Goal: Check status: Check status

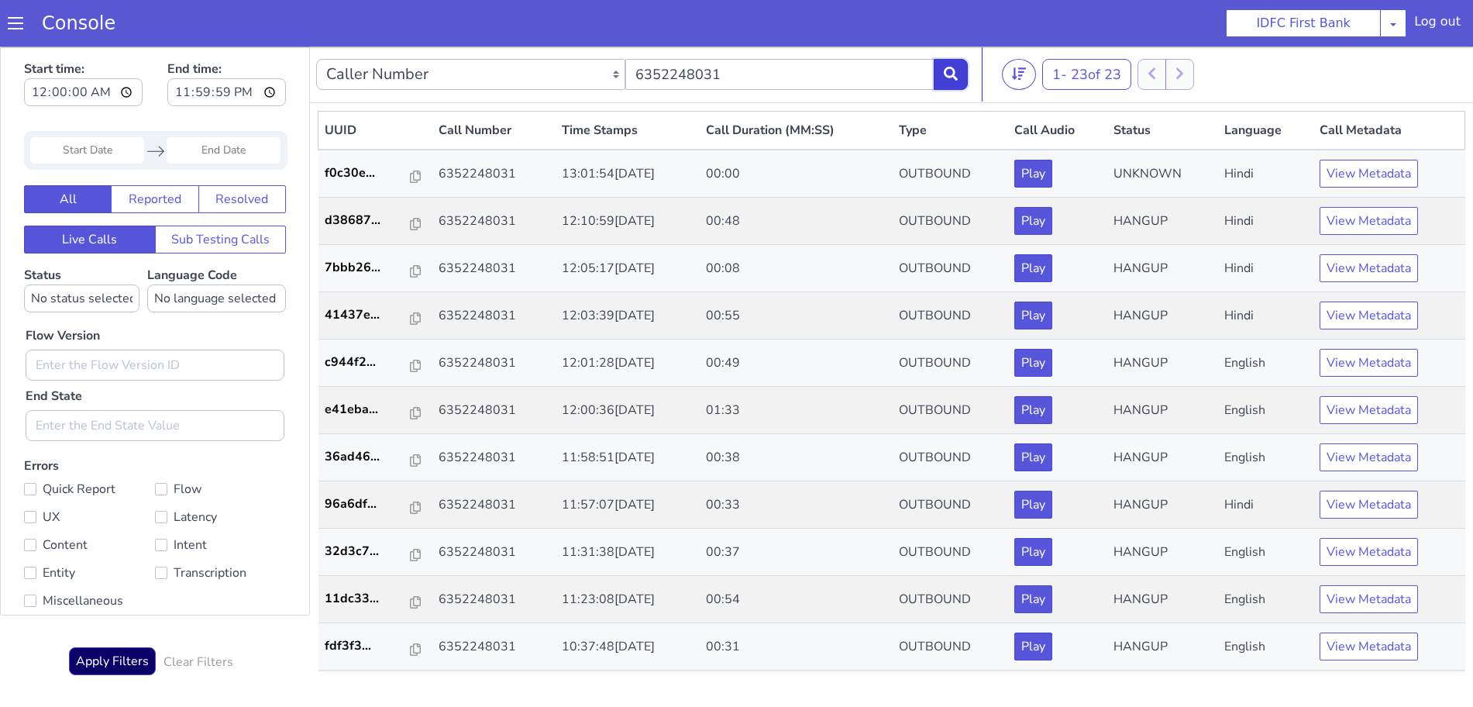
click at [946, 74] on icon at bounding box center [951, 74] width 14 height 14
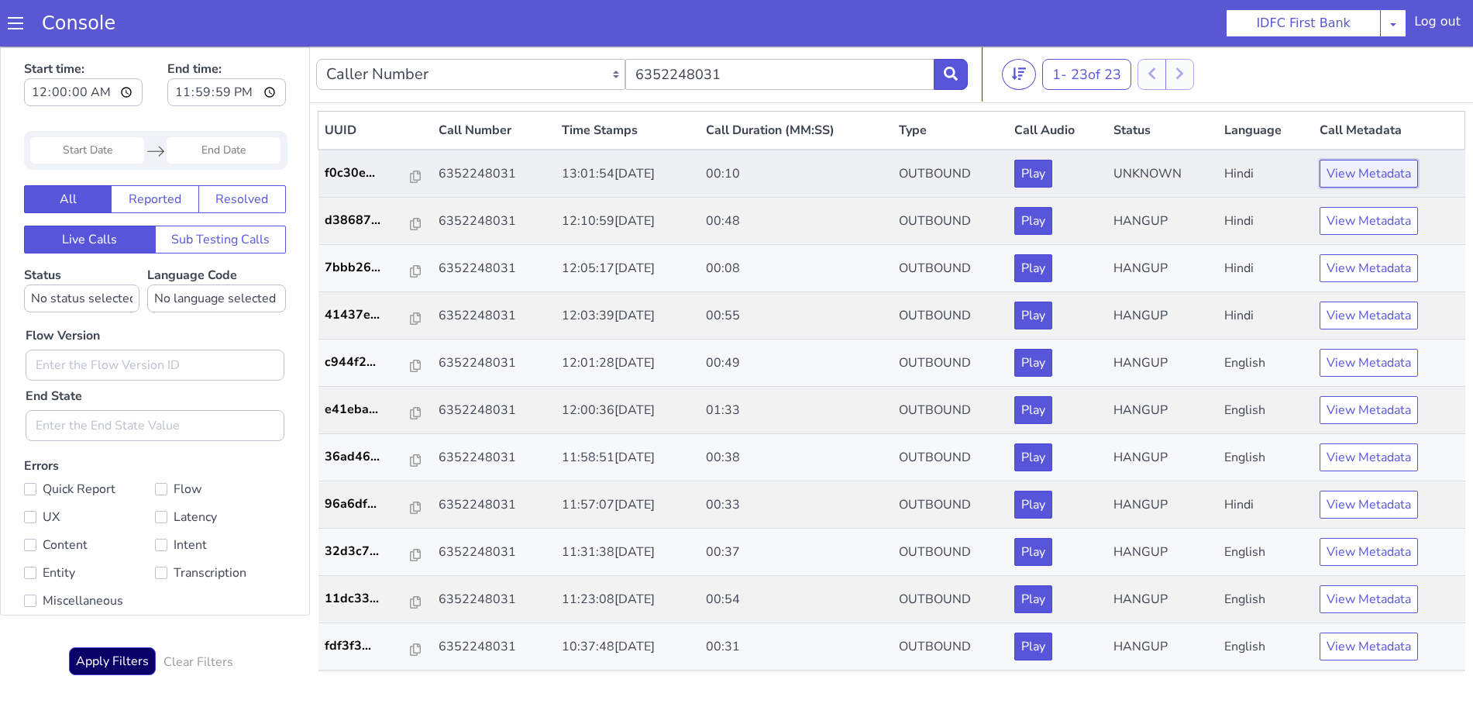
click at [1371, 180] on button "View Metadata" at bounding box center [1368, 174] width 98 height 28
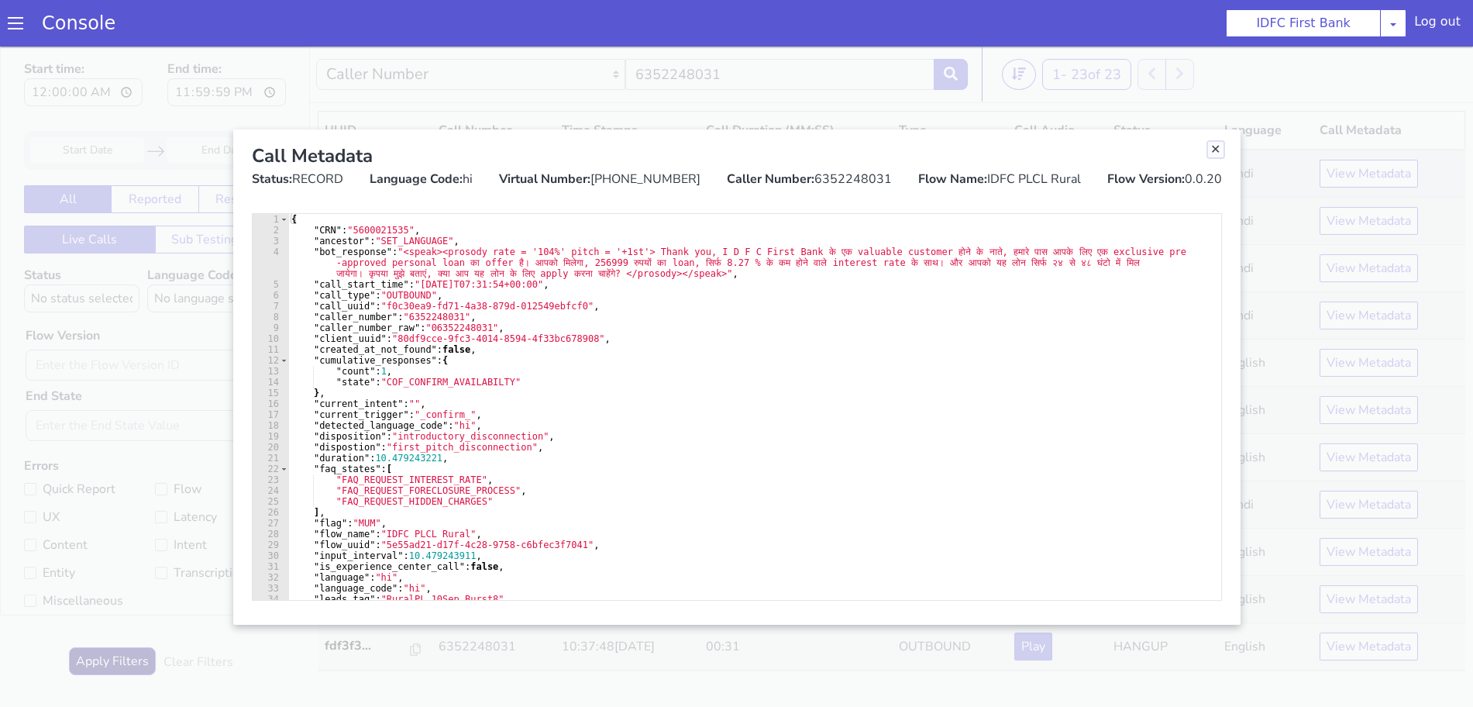
drag, startPoint x: 1217, startPoint y: 149, endPoint x: 1209, endPoint y: 153, distance: 9.4
click at [1217, 148] on link "Close" at bounding box center [1215, 149] width 15 height 15
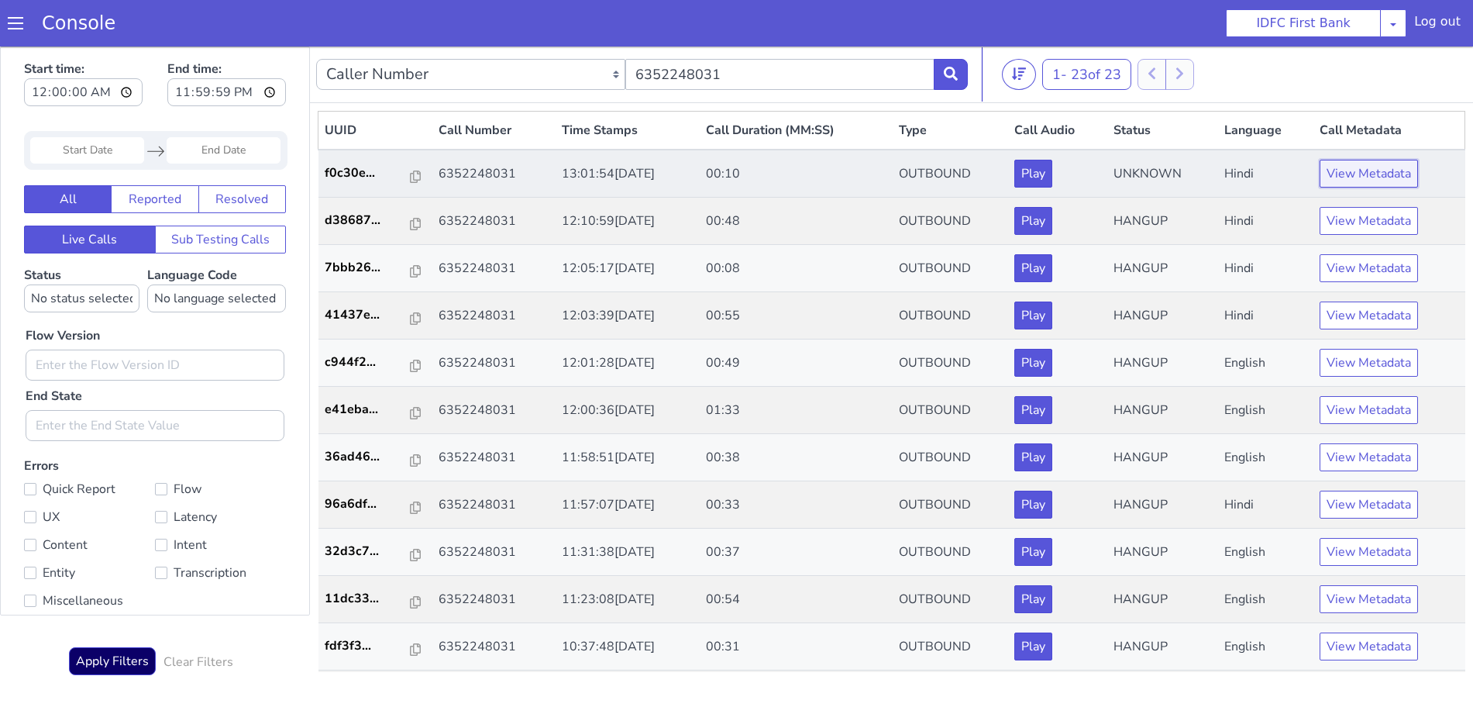
click at [1369, 163] on button "View Metadata" at bounding box center [1368, 174] width 98 height 28
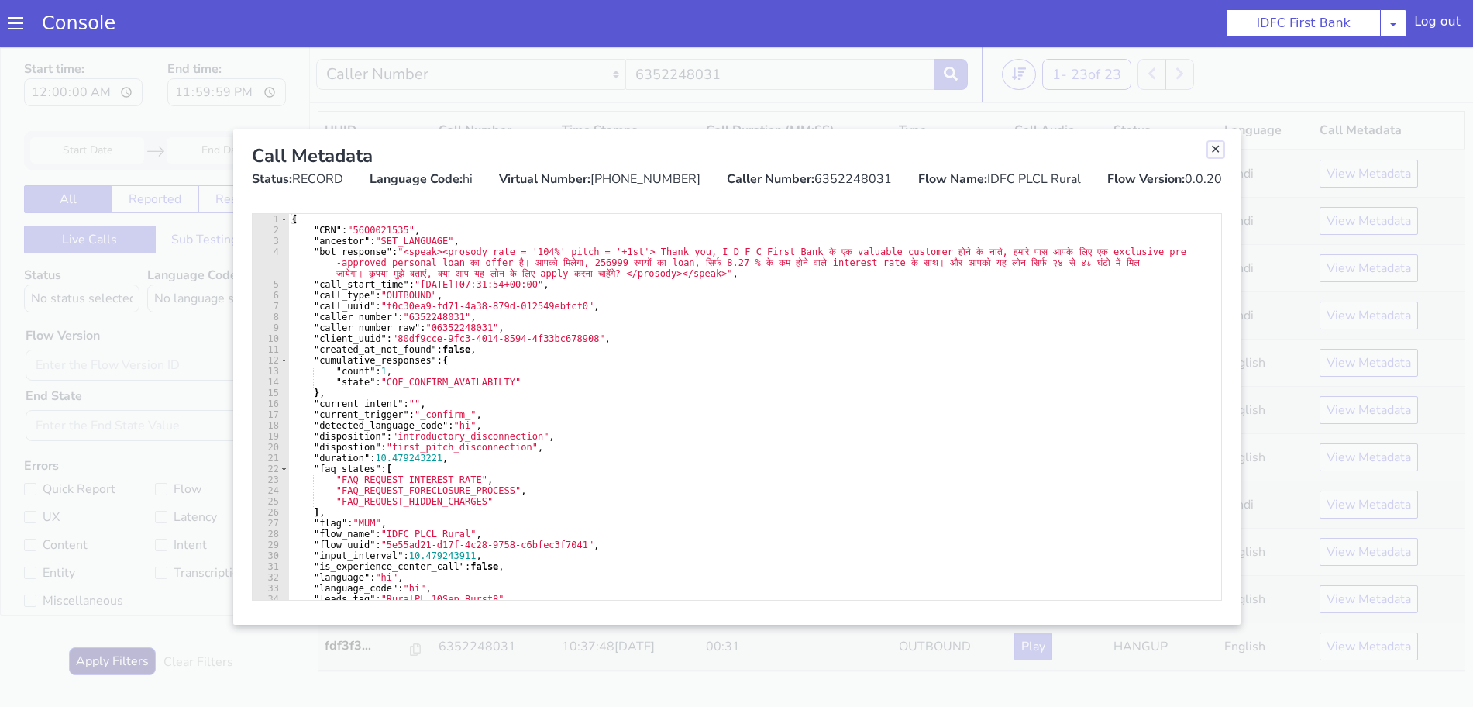
click at [1216, 146] on link "Close" at bounding box center [1215, 149] width 15 height 15
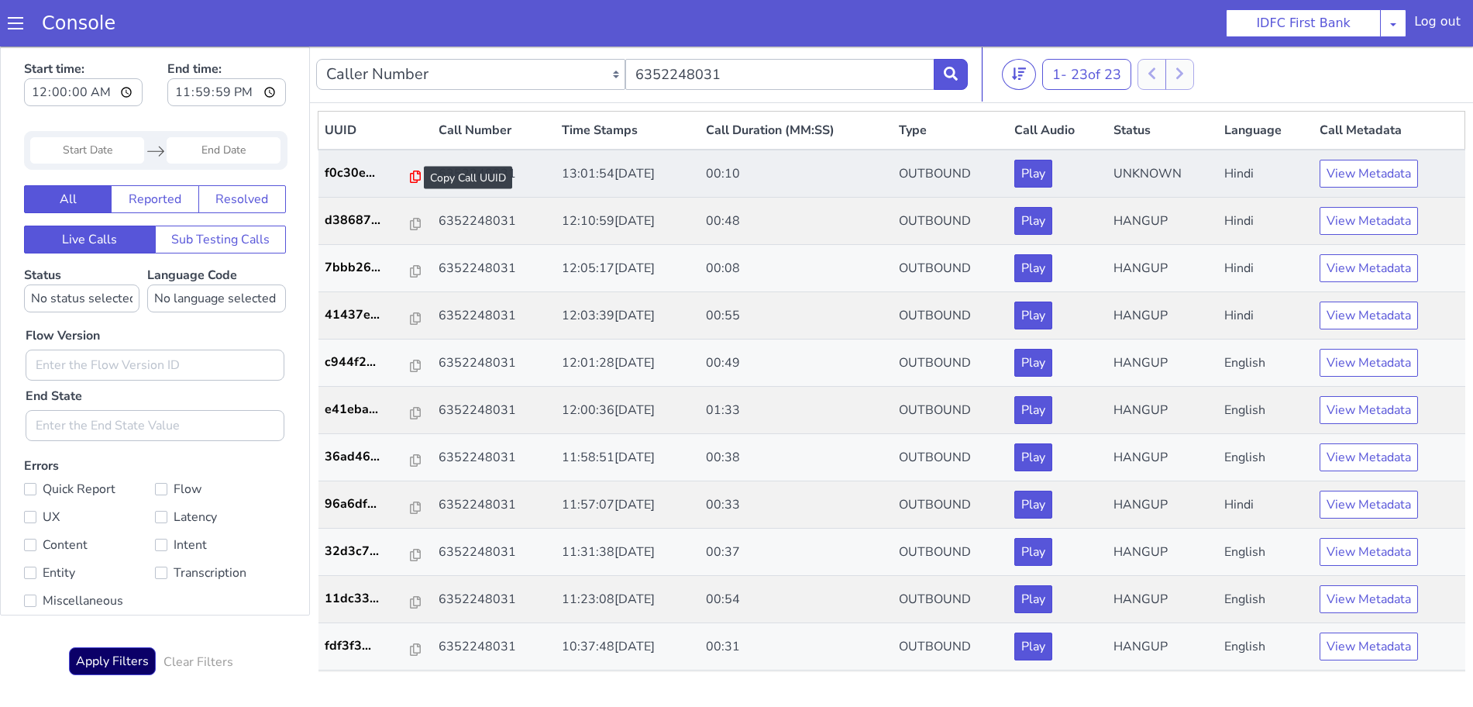
click at [410, 174] on icon at bounding box center [415, 176] width 11 height 12
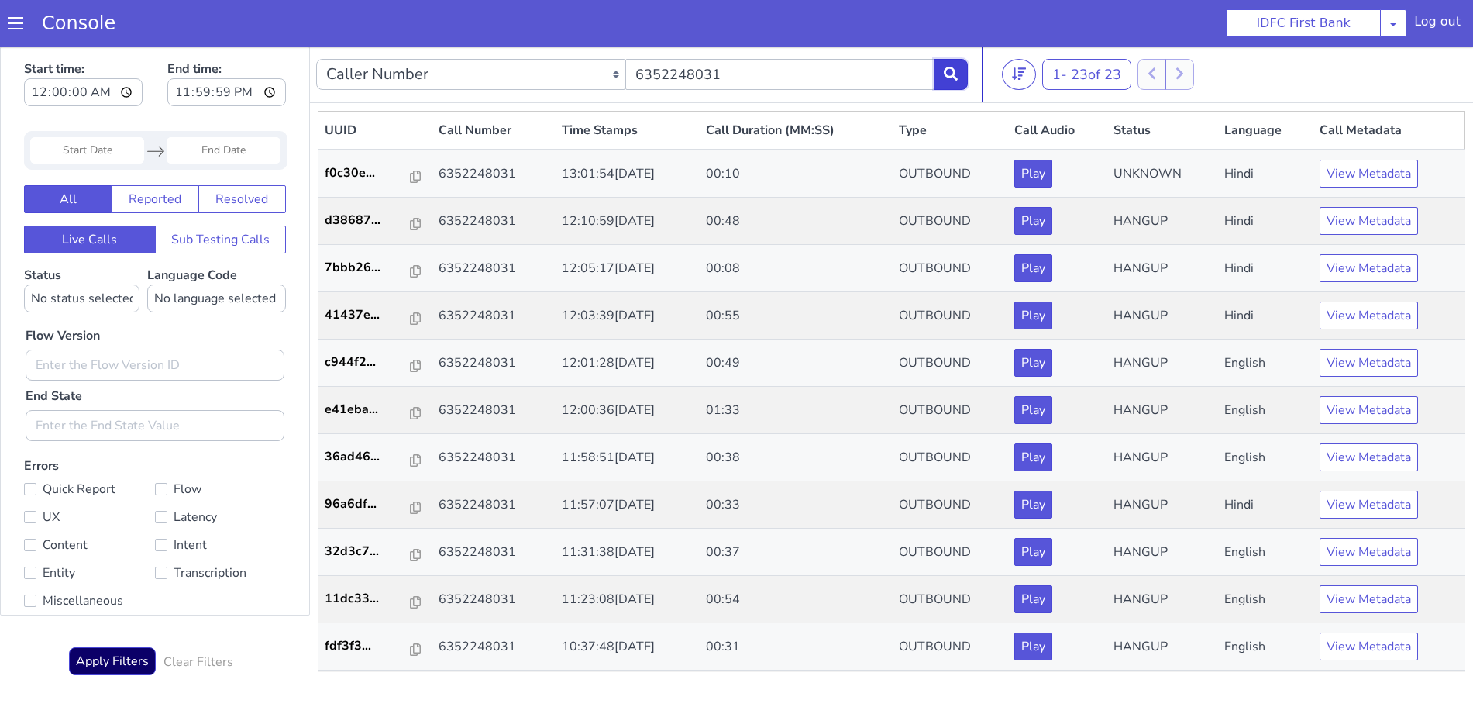
drag, startPoint x: 960, startPoint y: 67, endPoint x: 969, endPoint y: 97, distance: 31.6
click at [959, 67] on button at bounding box center [951, 74] width 34 height 31
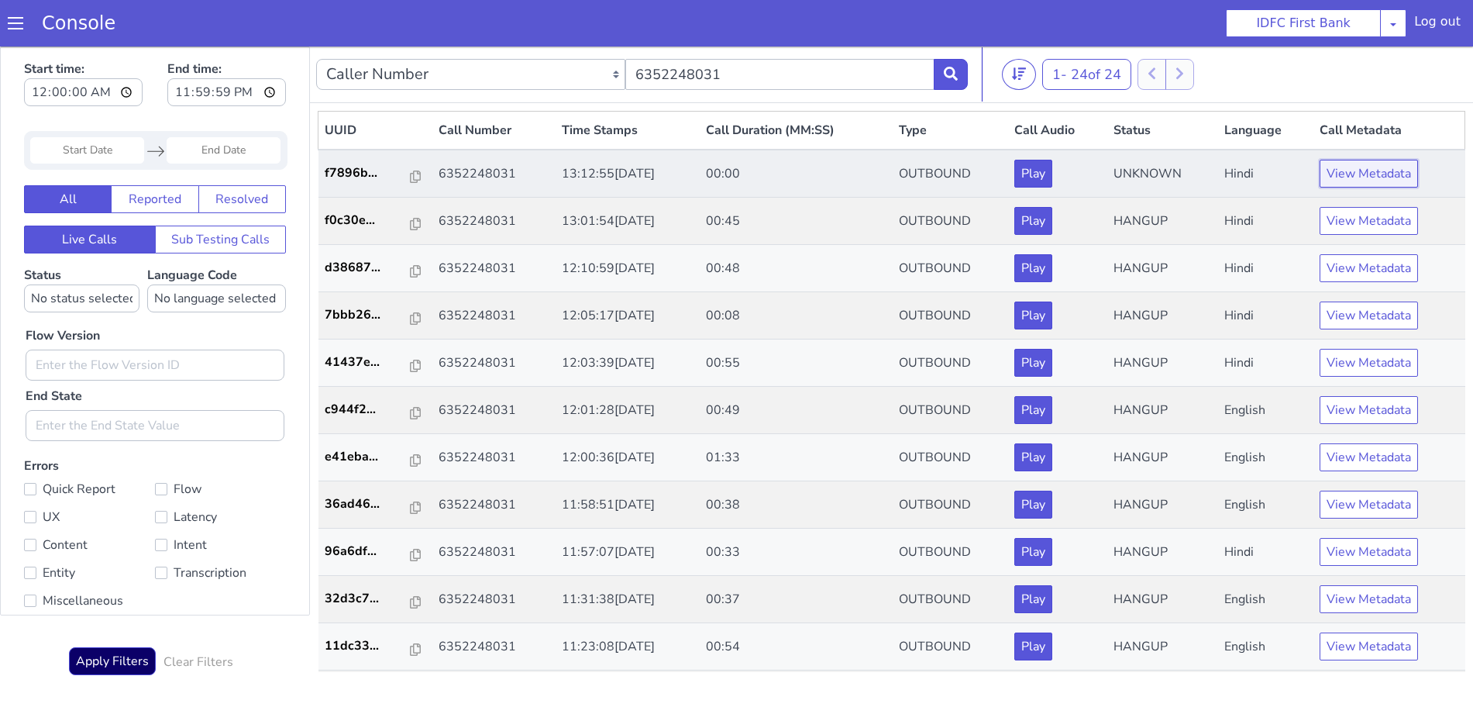
click at [1369, 169] on button "View Metadata" at bounding box center [1368, 174] width 98 height 28
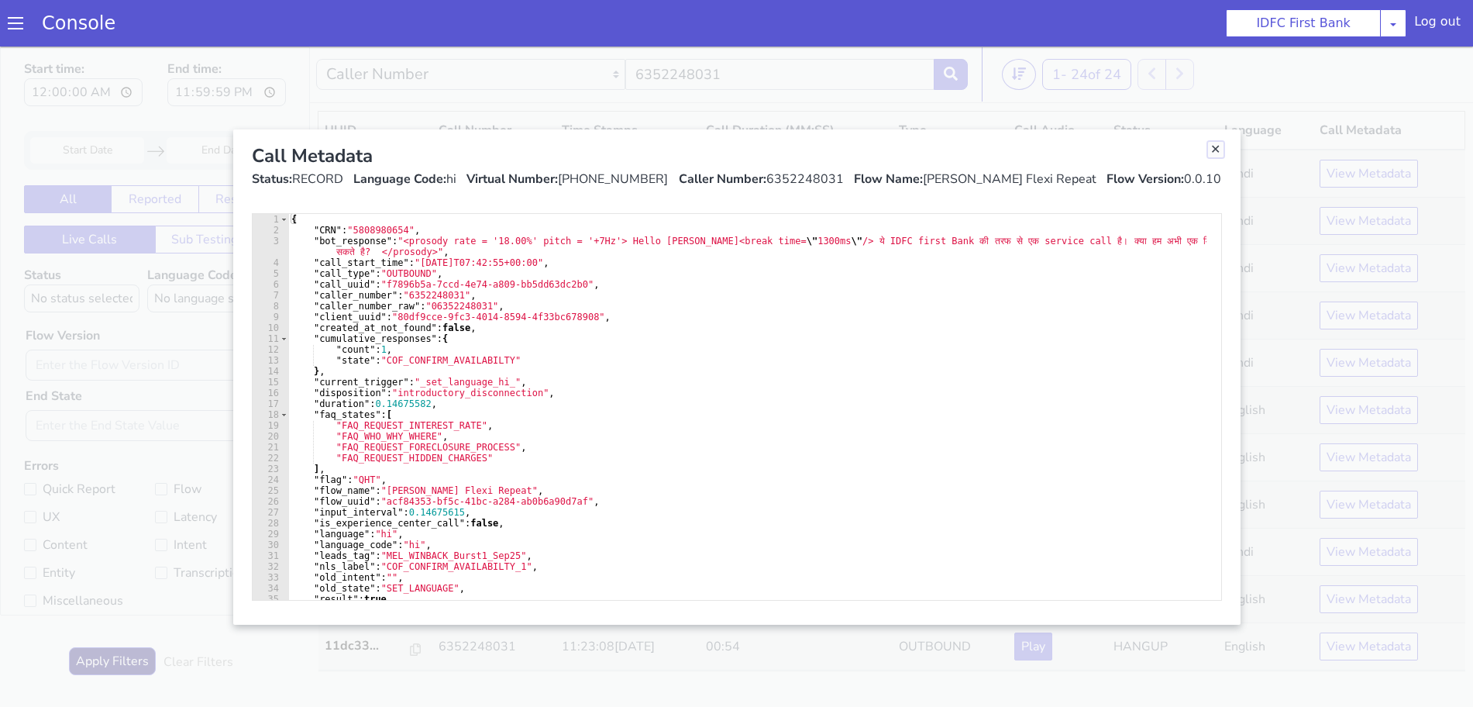
click at [1215, 145] on link "Close" at bounding box center [1215, 149] width 15 height 15
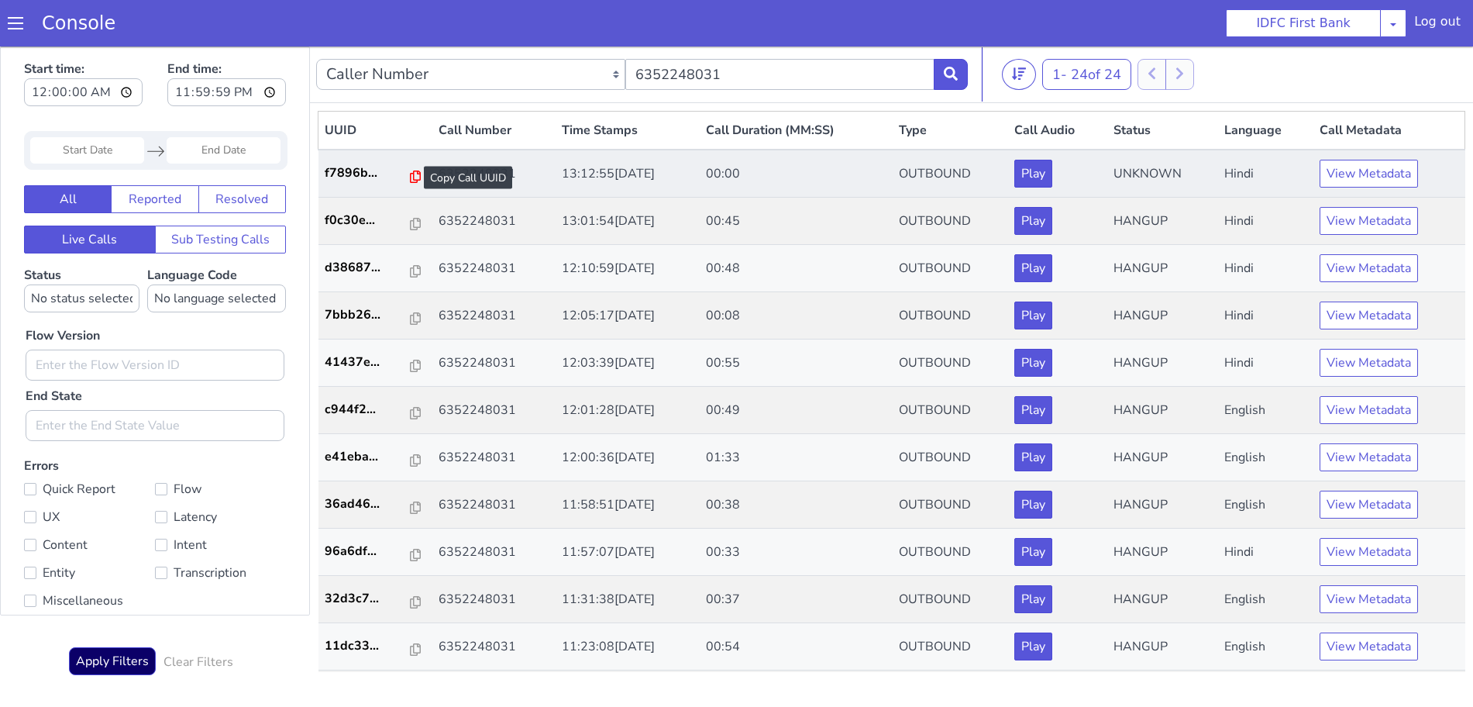
click at [410, 176] on icon at bounding box center [415, 176] width 11 height 12
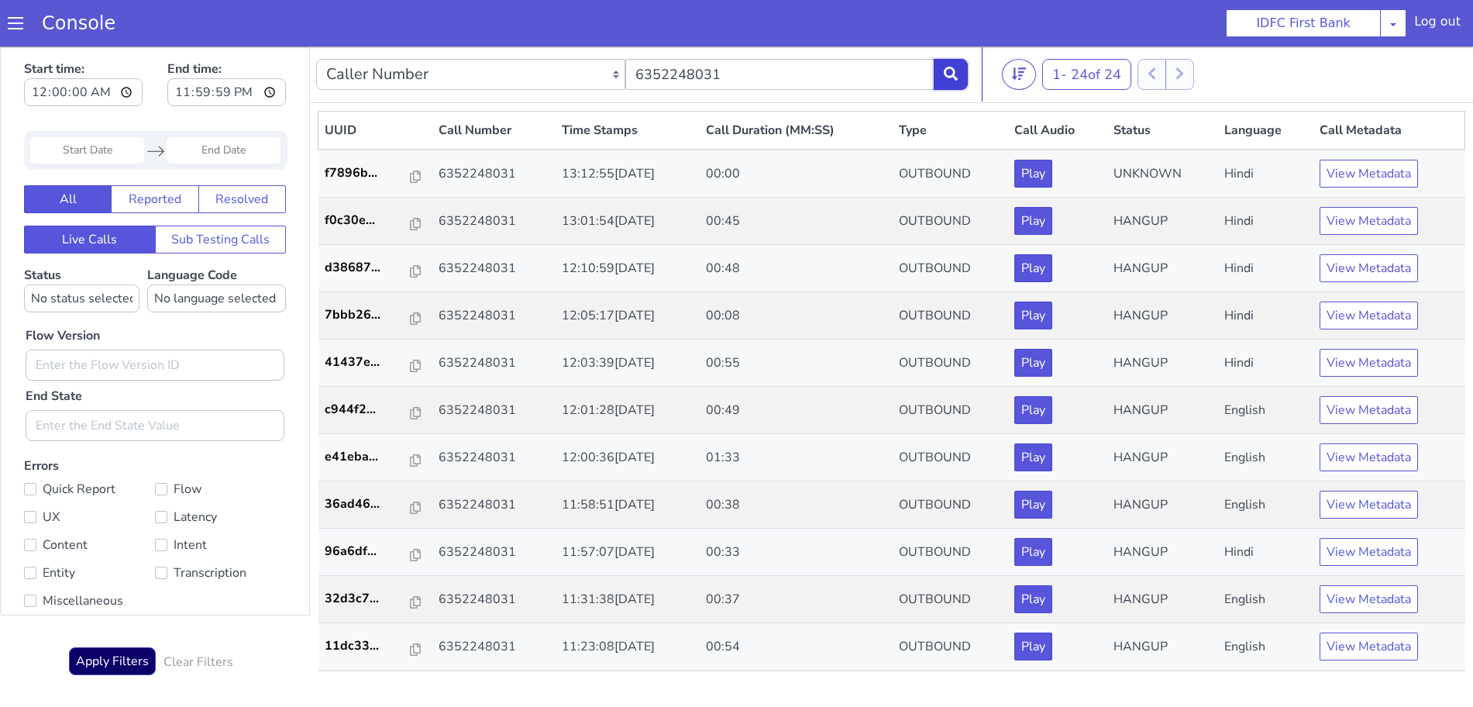
click at [948, 70] on icon at bounding box center [951, 74] width 14 height 14
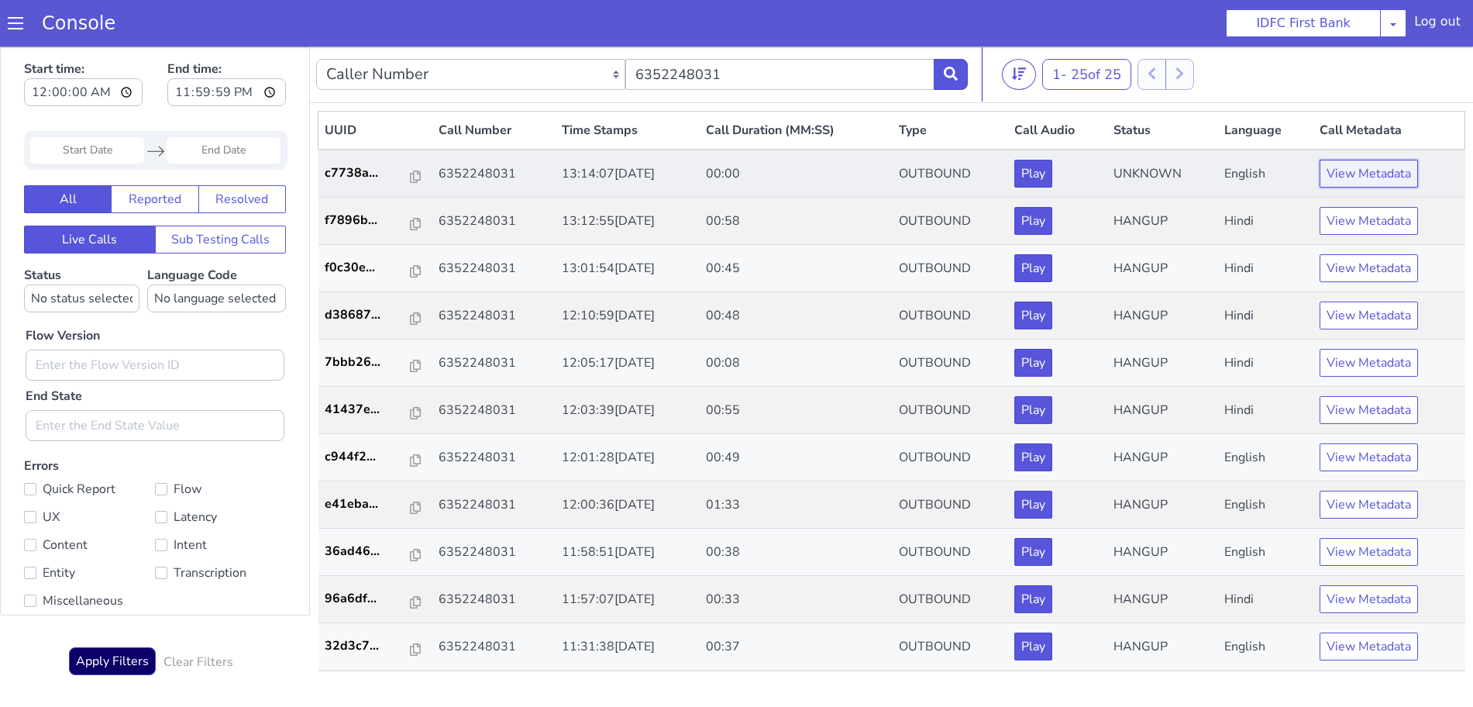
click at [1354, 167] on button "View Metadata" at bounding box center [1368, 174] width 98 height 28
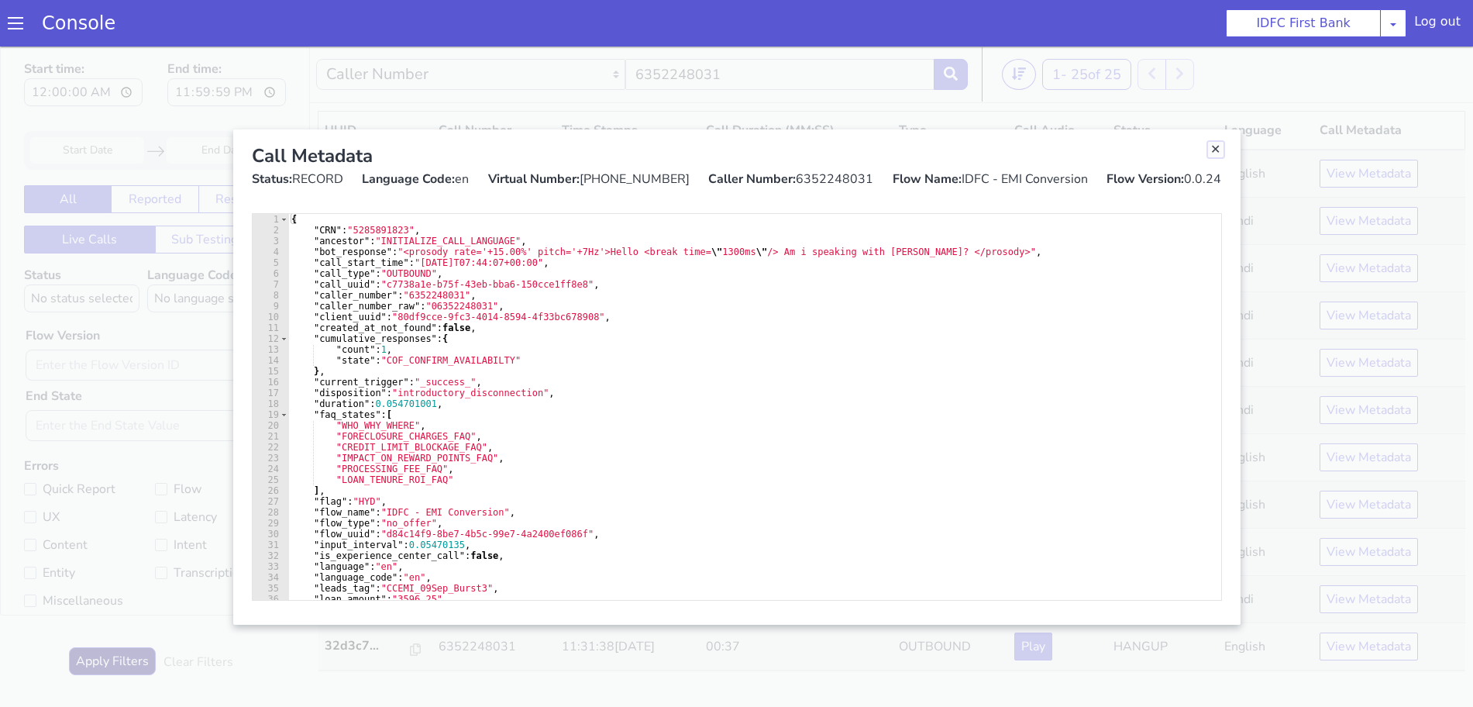
click at [1219, 153] on link "Close" at bounding box center [1215, 149] width 15 height 15
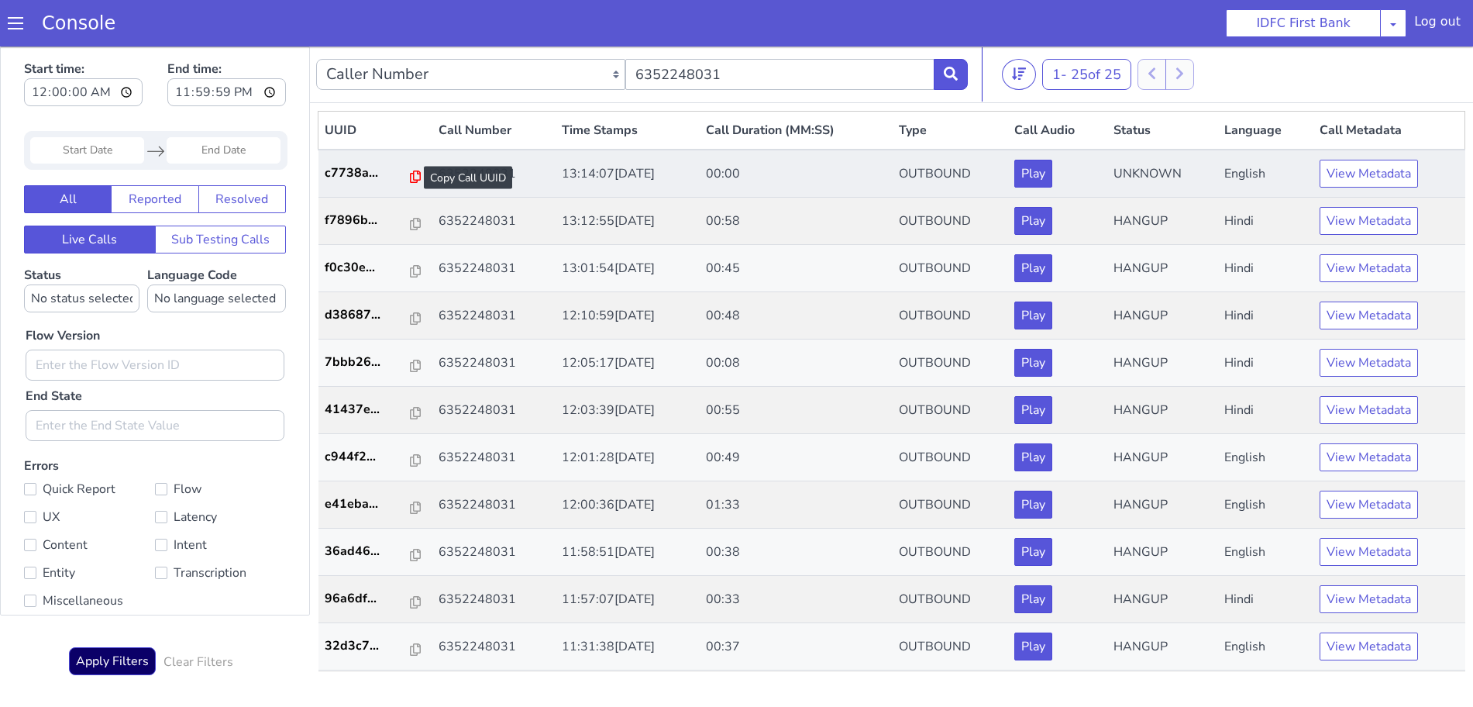
click at [410, 177] on icon at bounding box center [415, 176] width 11 height 12
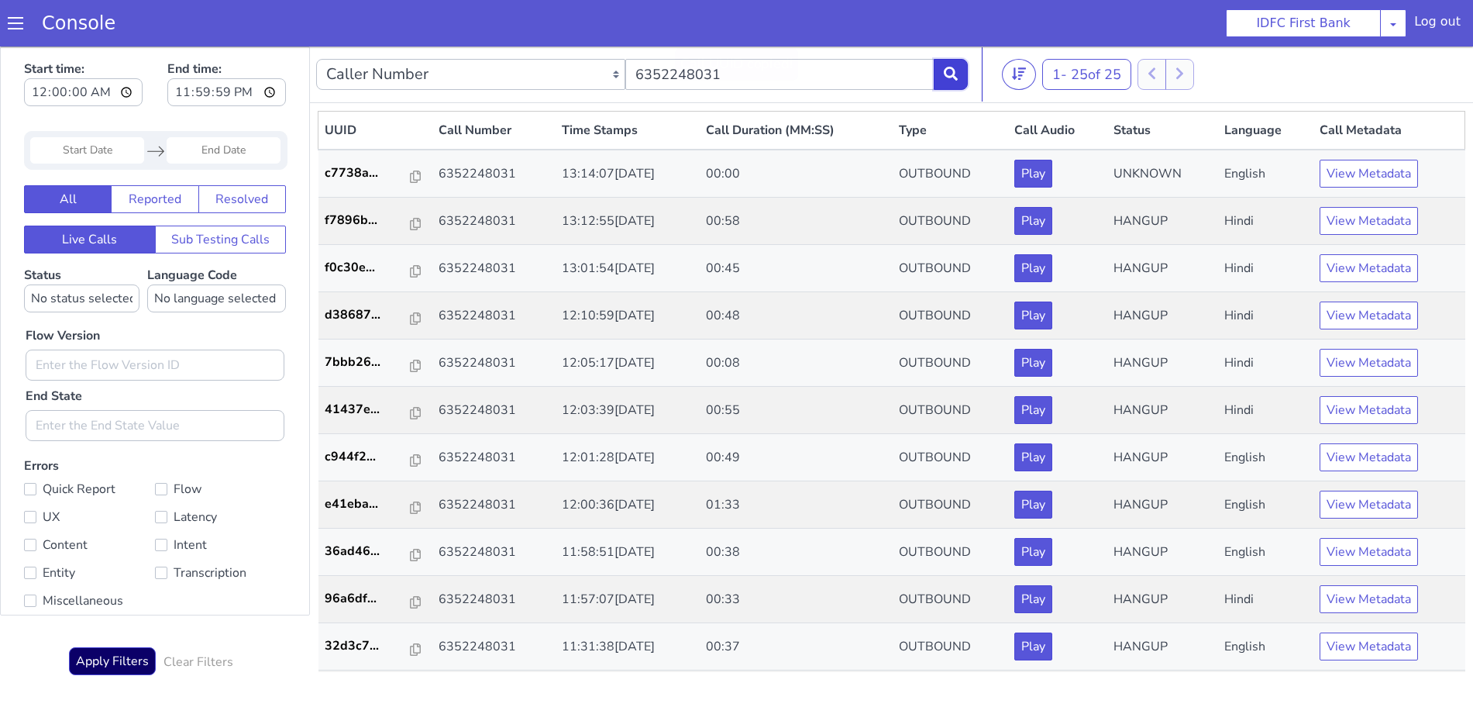
click at [955, 75] on icon at bounding box center [951, 74] width 14 height 14
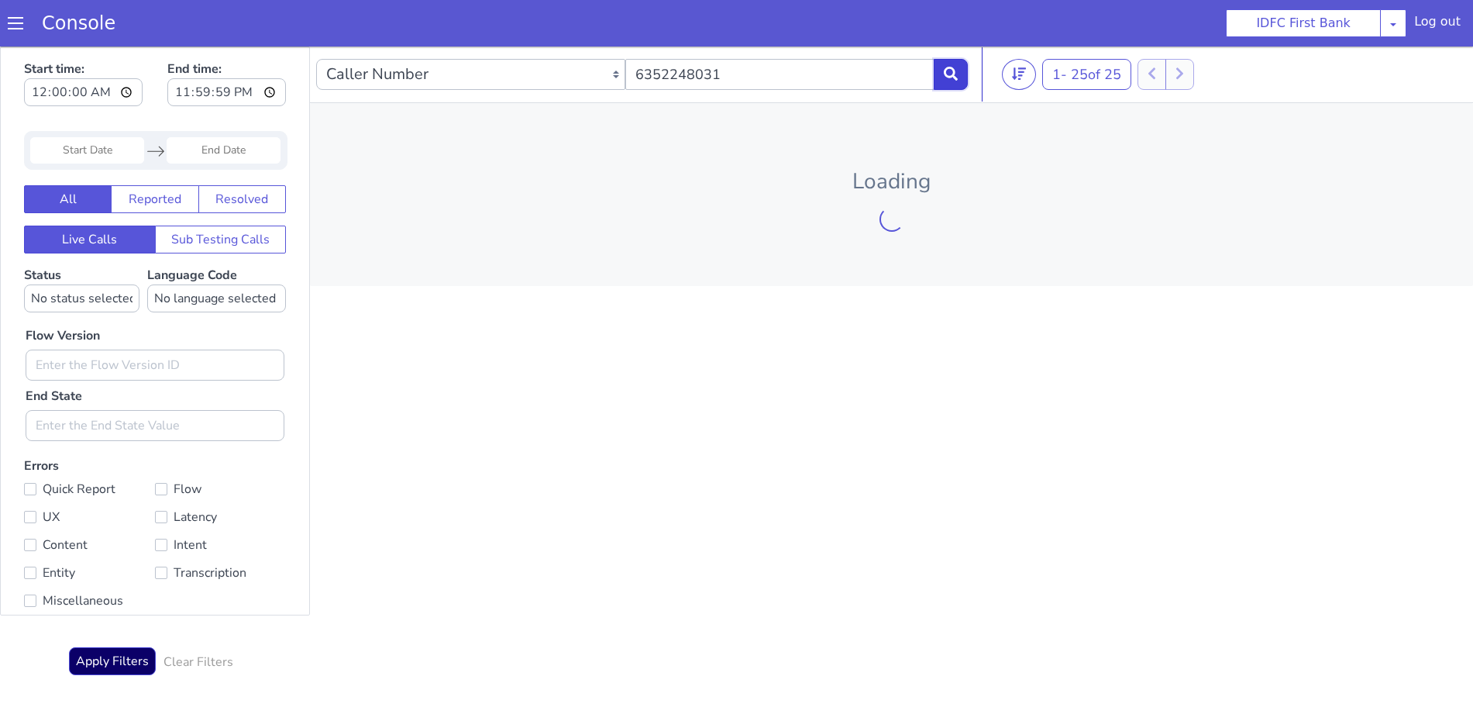
click at [955, 75] on icon at bounding box center [951, 74] width 14 height 14
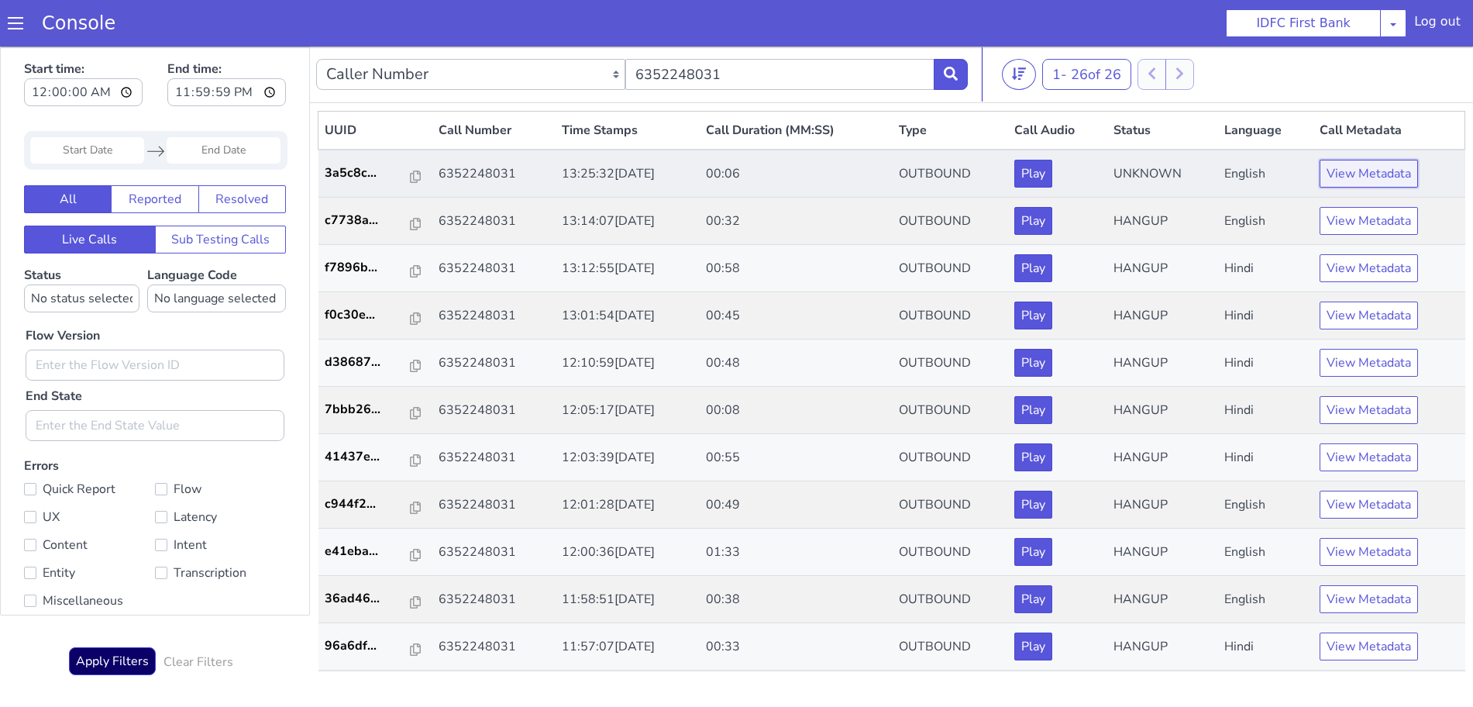
click at [1347, 171] on button "View Metadata" at bounding box center [1368, 174] width 98 height 28
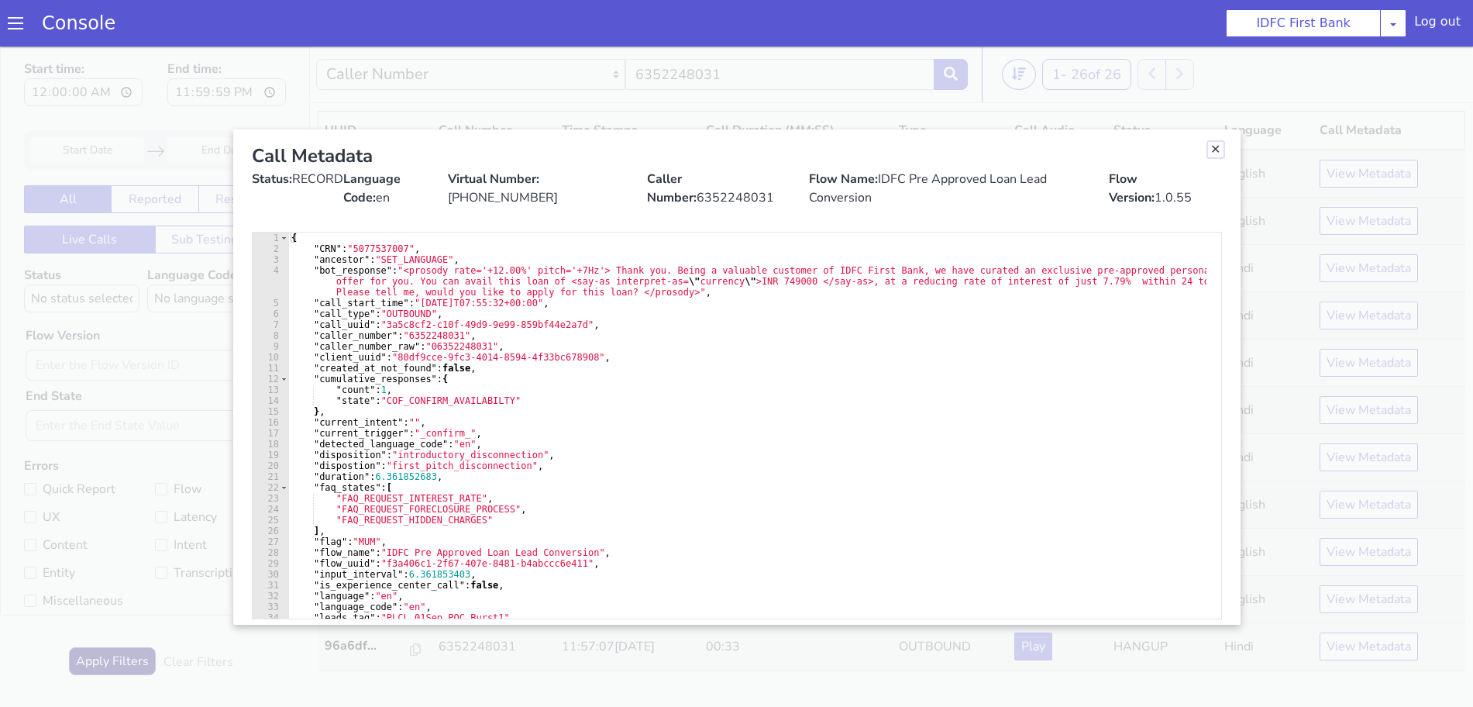
click at [1216, 150] on link "Close" at bounding box center [1215, 149] width 15 height 15
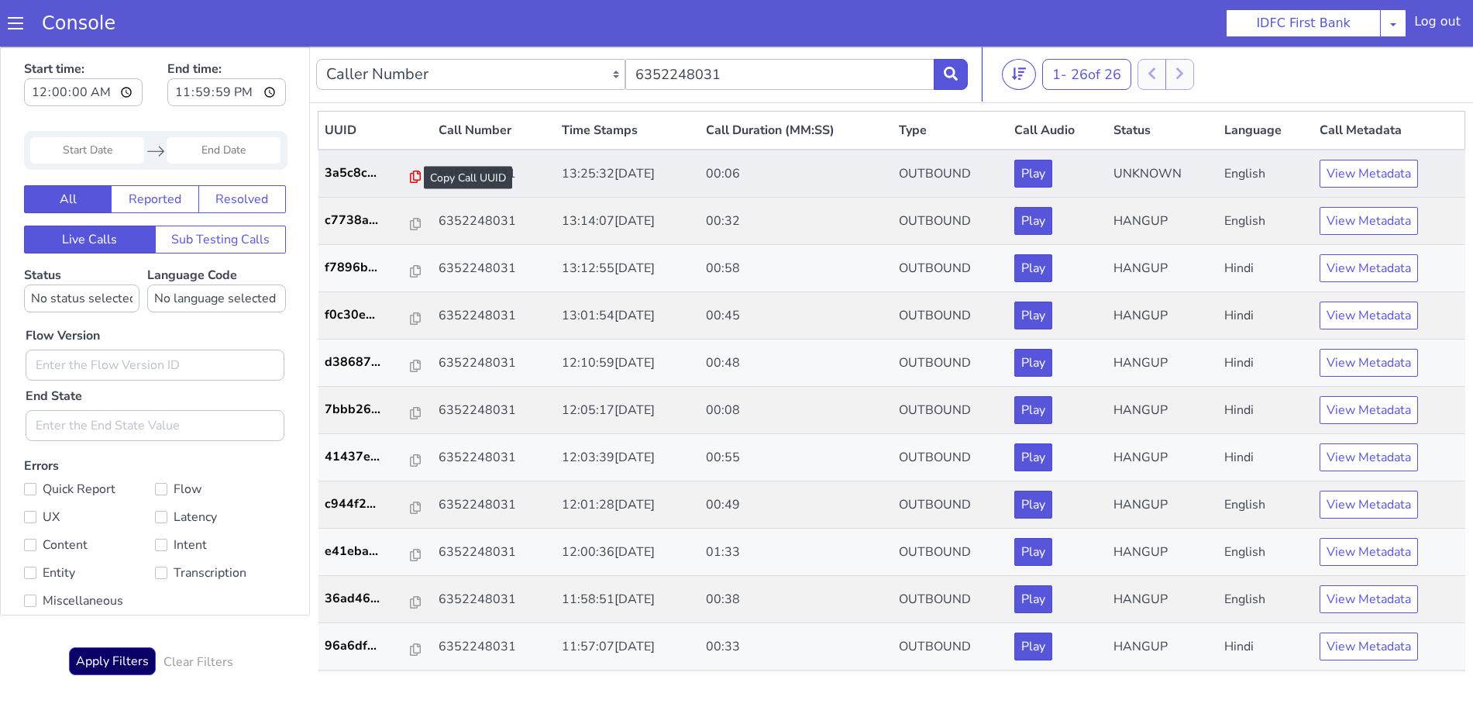
click at [410, 175] on icon at bounding box center [415, 176] width 11 height 12
